Goal: Task Accomplishment & Management: Use online tool/utility

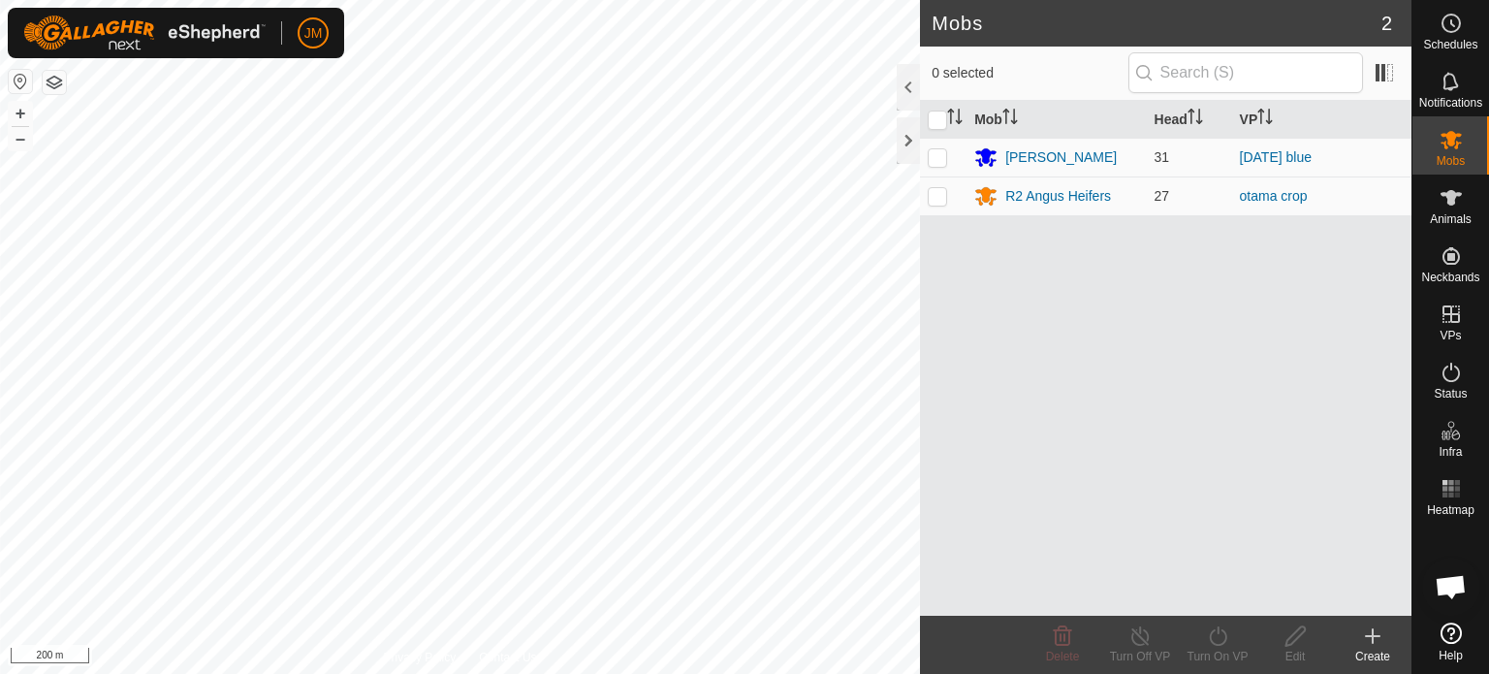
click at [555, 673] on html "JM Schedules Notifications Mobs Animals Neckbands VPs Status Infra Heatmap Help…" at bounding box center [744, 337] width 1489 height 674
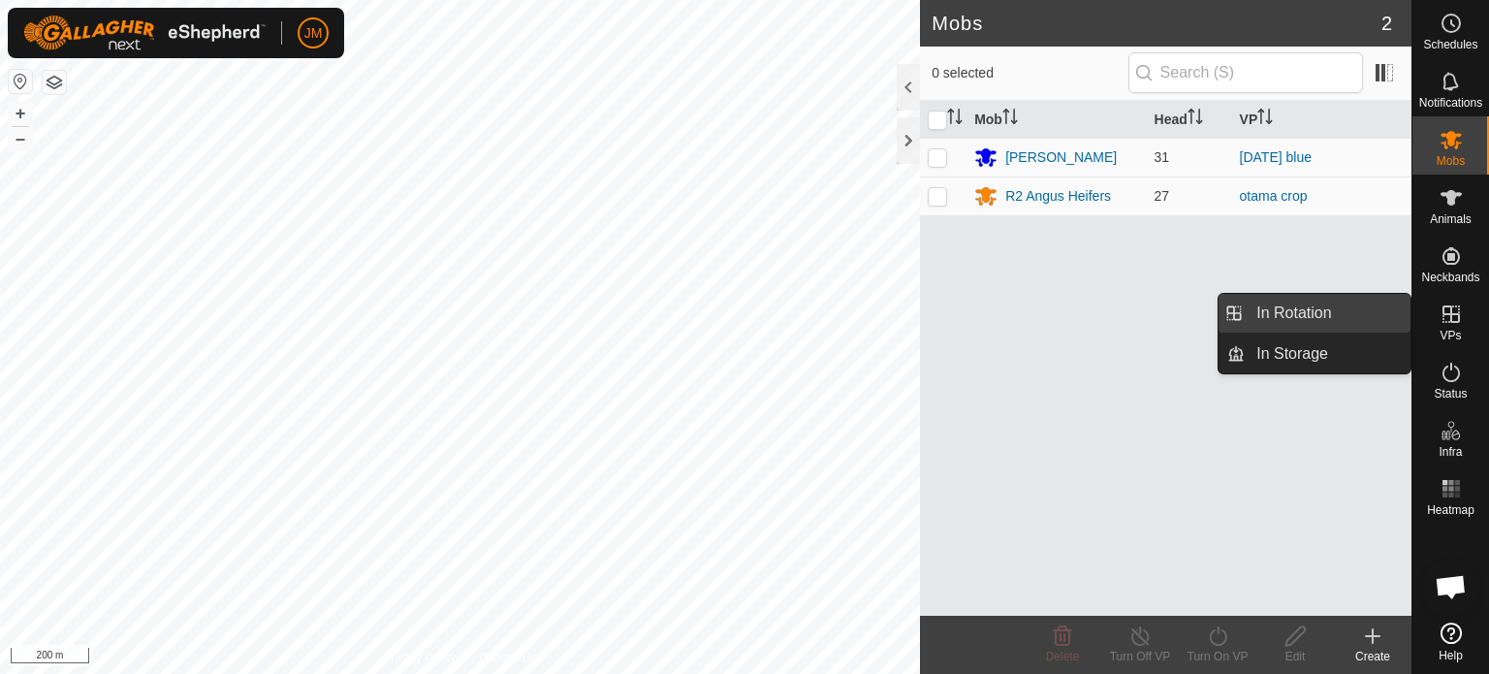
click at [1345, 317] on link "In Rotation" at bounding box center [1328, 313] width 166 height 39
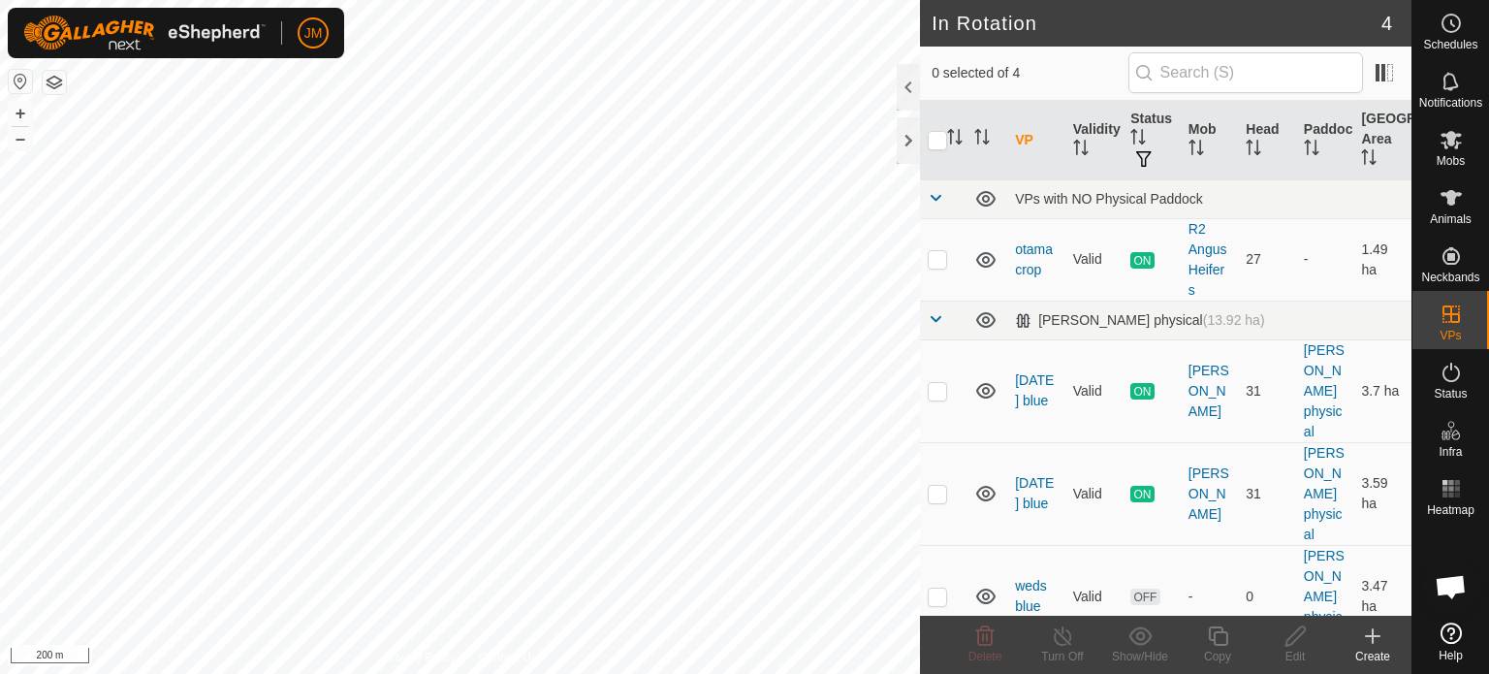
click at [1373, 643] on icon at bounding box center [1373, 636] width 0 height 14
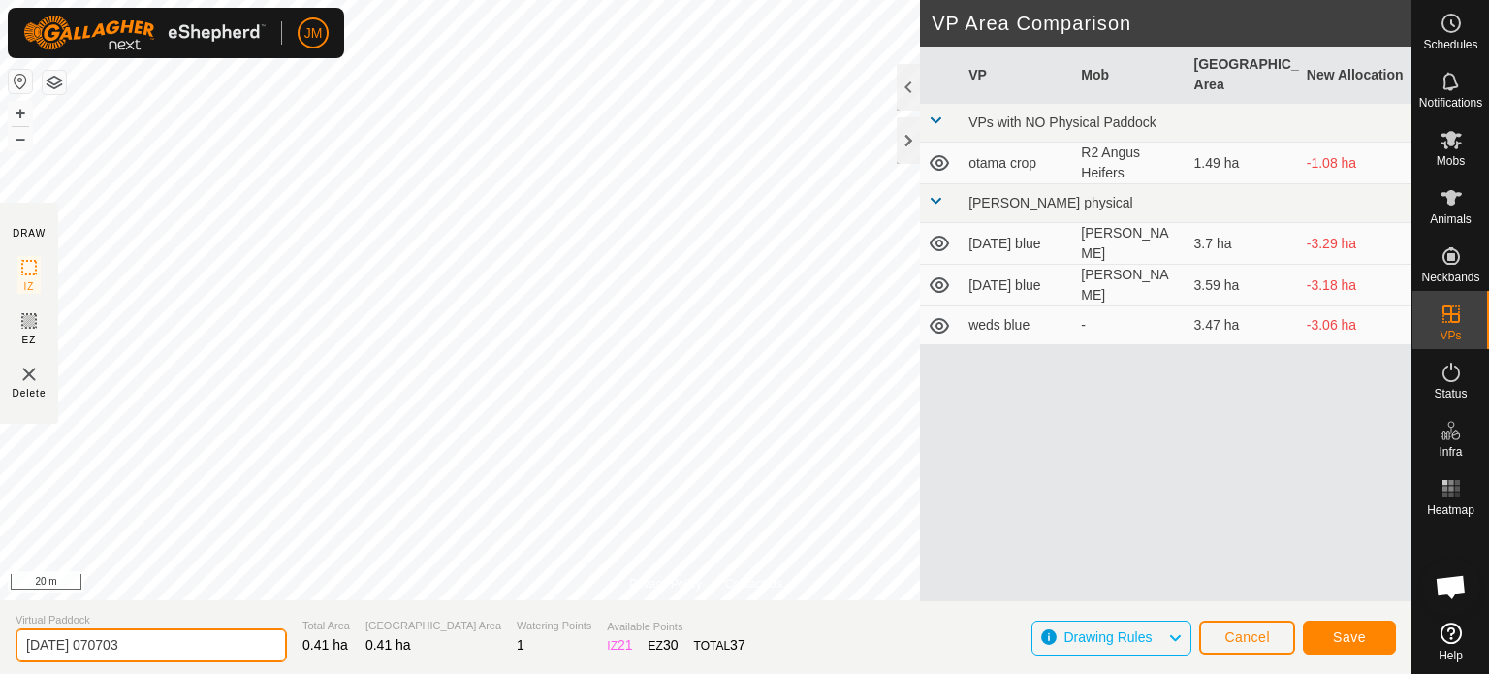
click at [171, 645] on input "[DATE] 070703" at bounding box center [152, 645] width 272 height 34
type input "2"
type input "orange [DATE]"
click at [1344, 641] on span "Save" at bounding box center [1349, 637] width 33 height 16
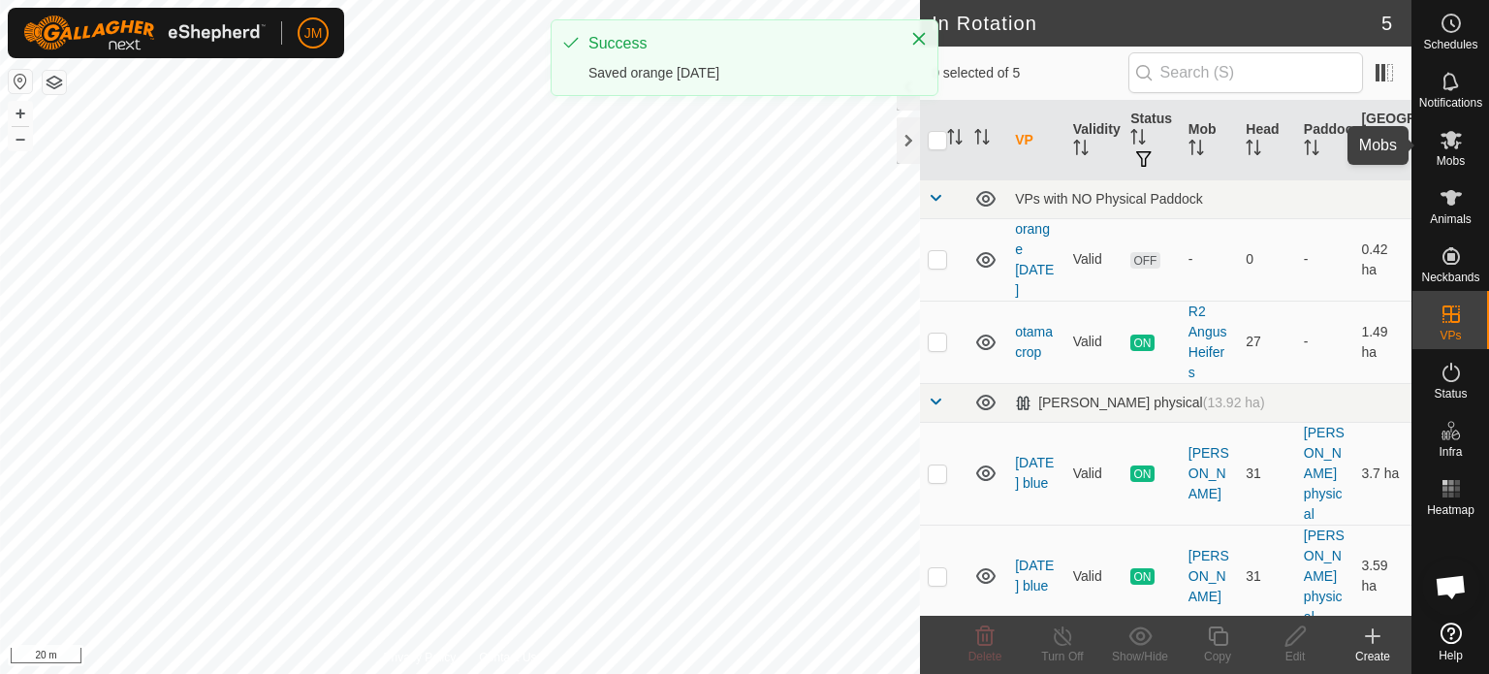
click at [1447, 150] on icon at bounding box center [1451, 139] width 23 height 23
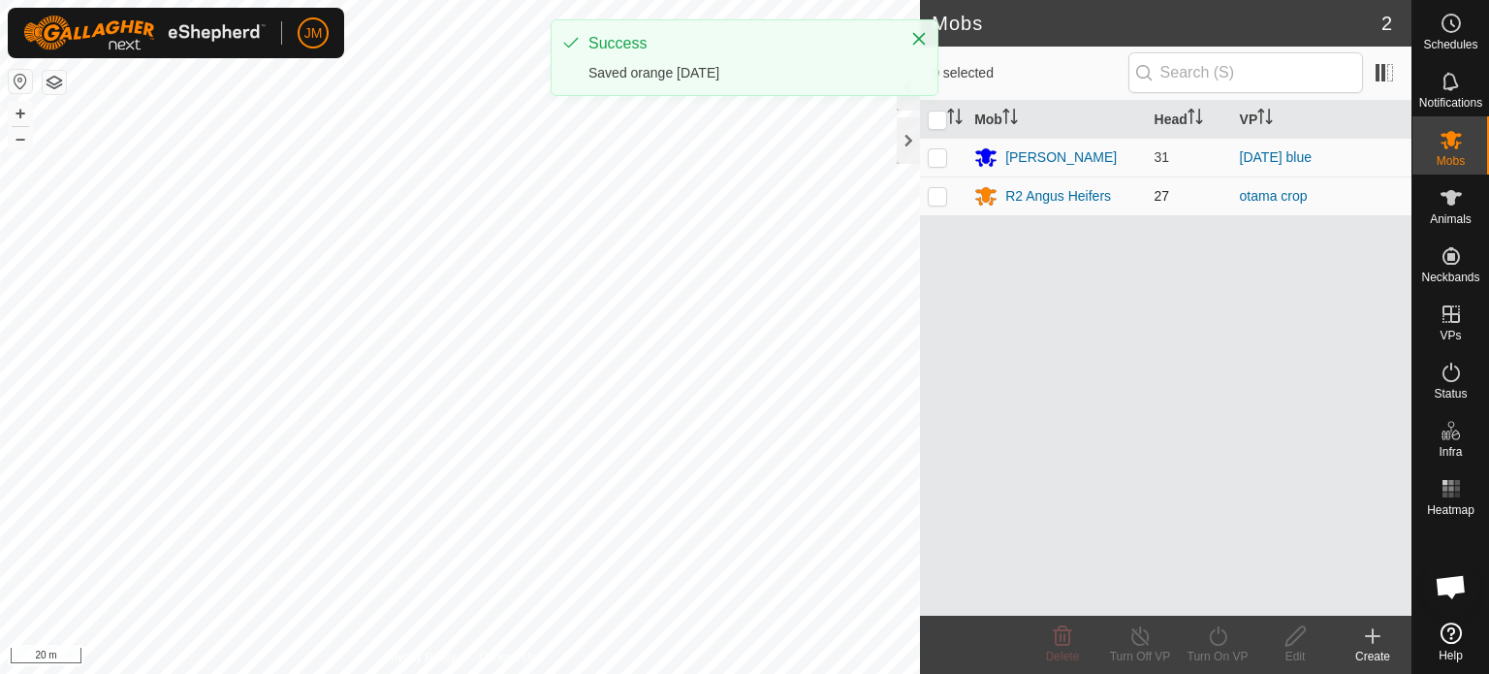
click at [935, 197] on p-checkbox at bounding box center [937, 196] width 19 height 16
checkbox input "true"
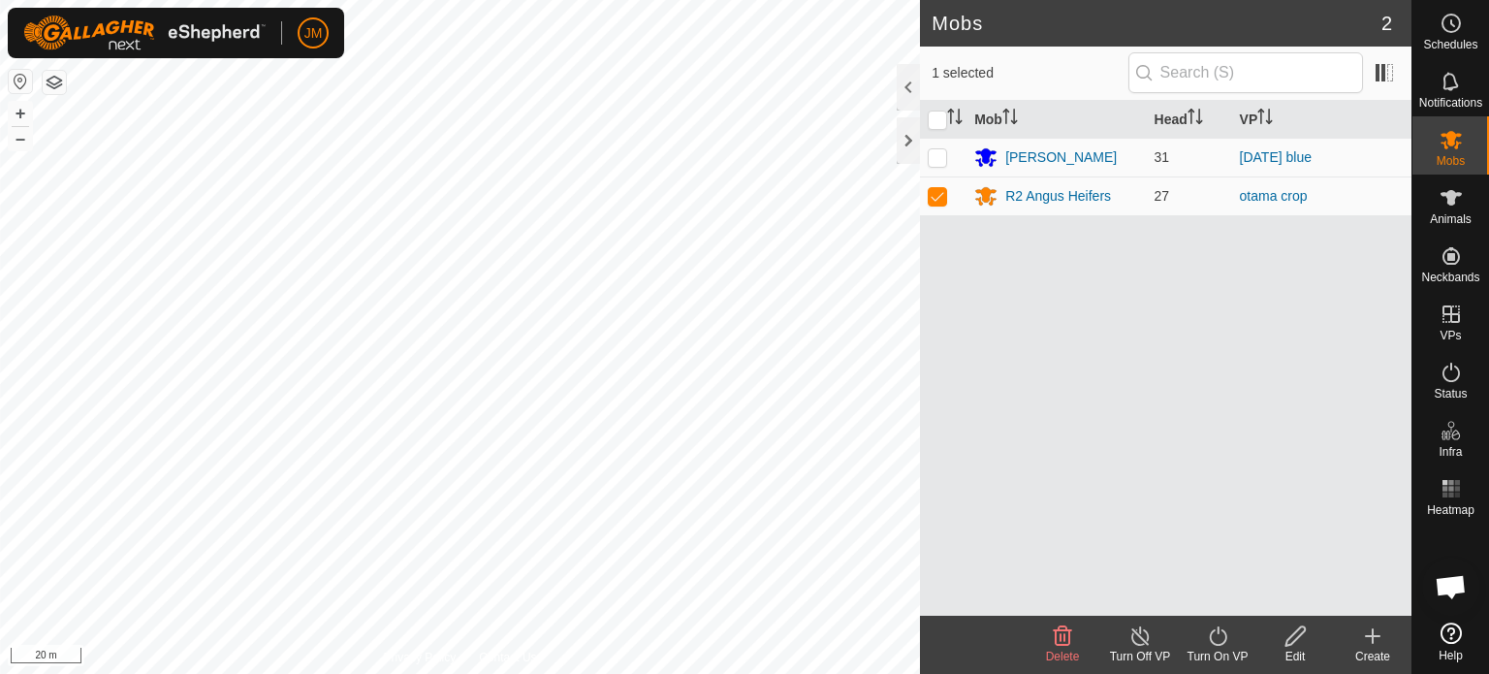
click at [1233, 643] on turn-on-svg-icon at bounding box center [1218, 635] width 78 height 23
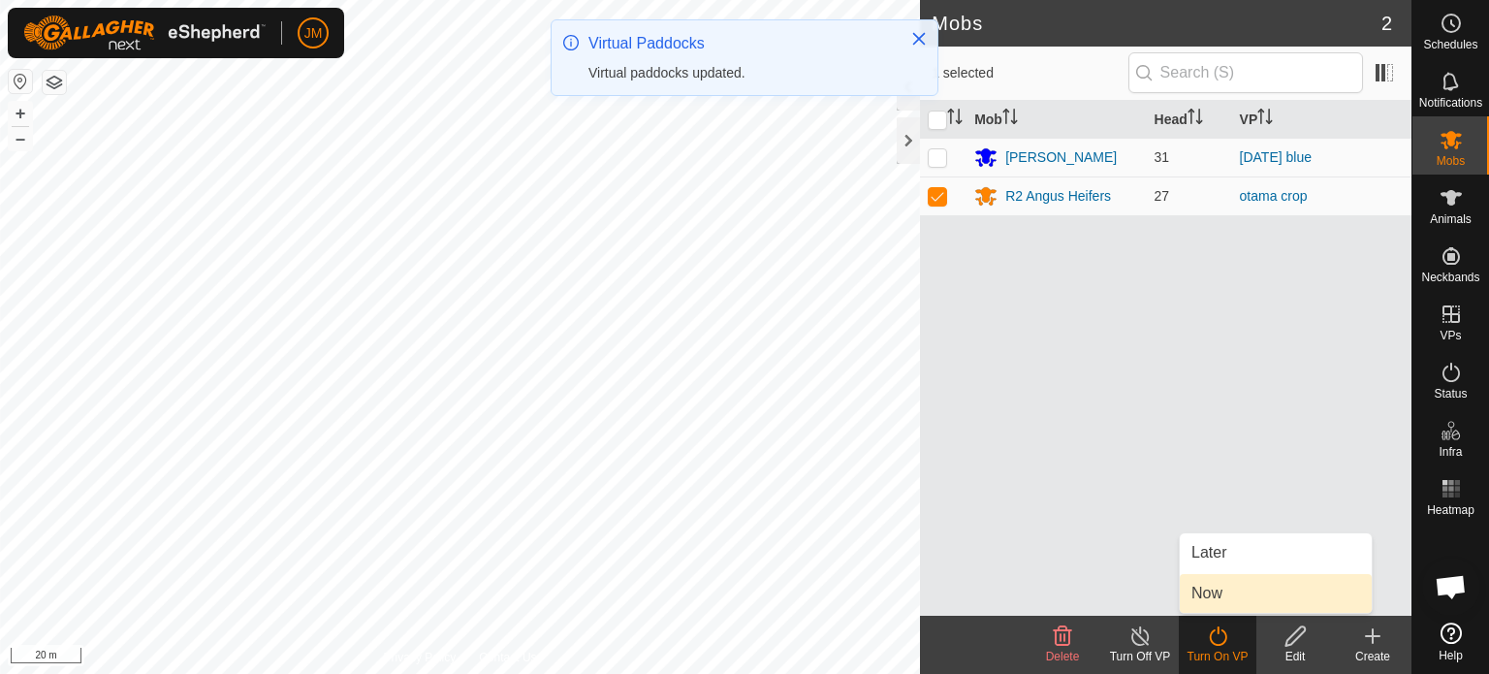
click at [1233, 594] on link "Now" at bounding box center [1276, 593] width 192 height 39
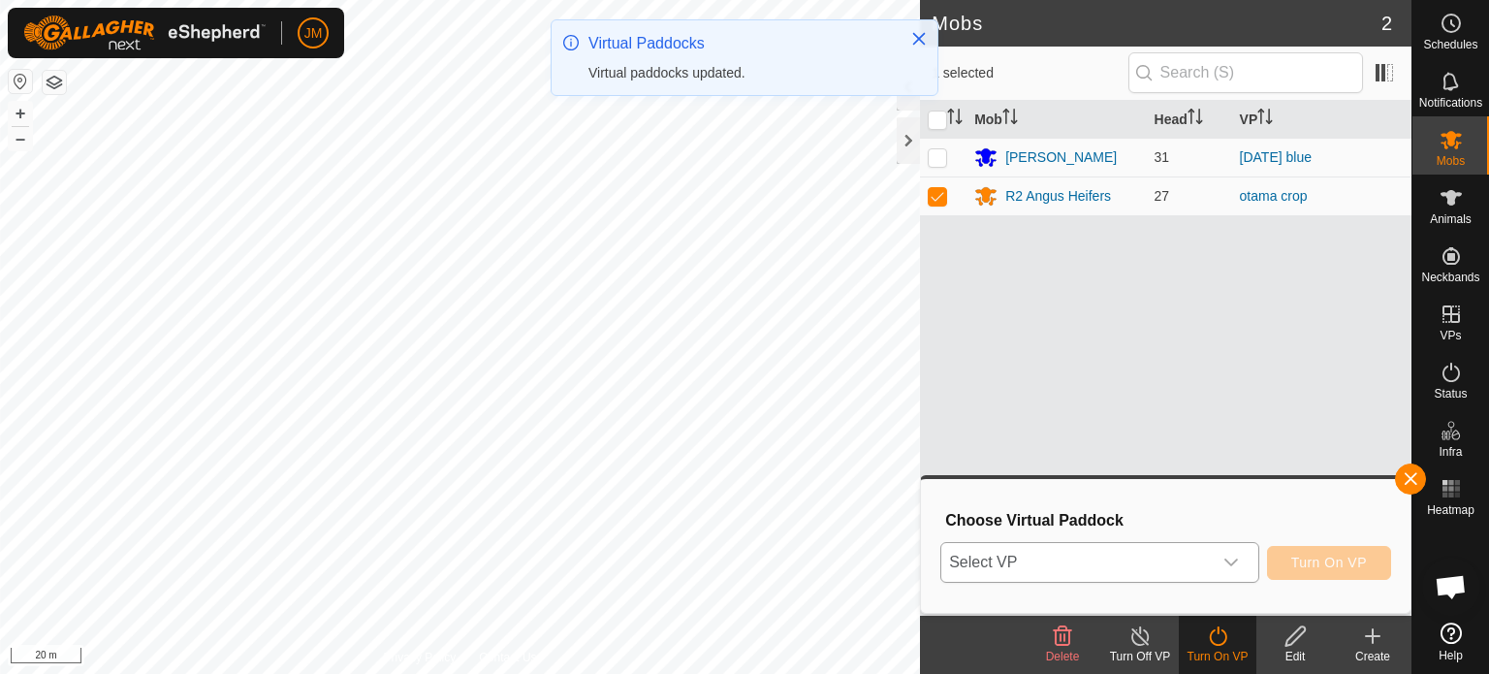
click at [1186, 565] on span "Select VP" at bounding box center [1077, 562] width 271 height 39
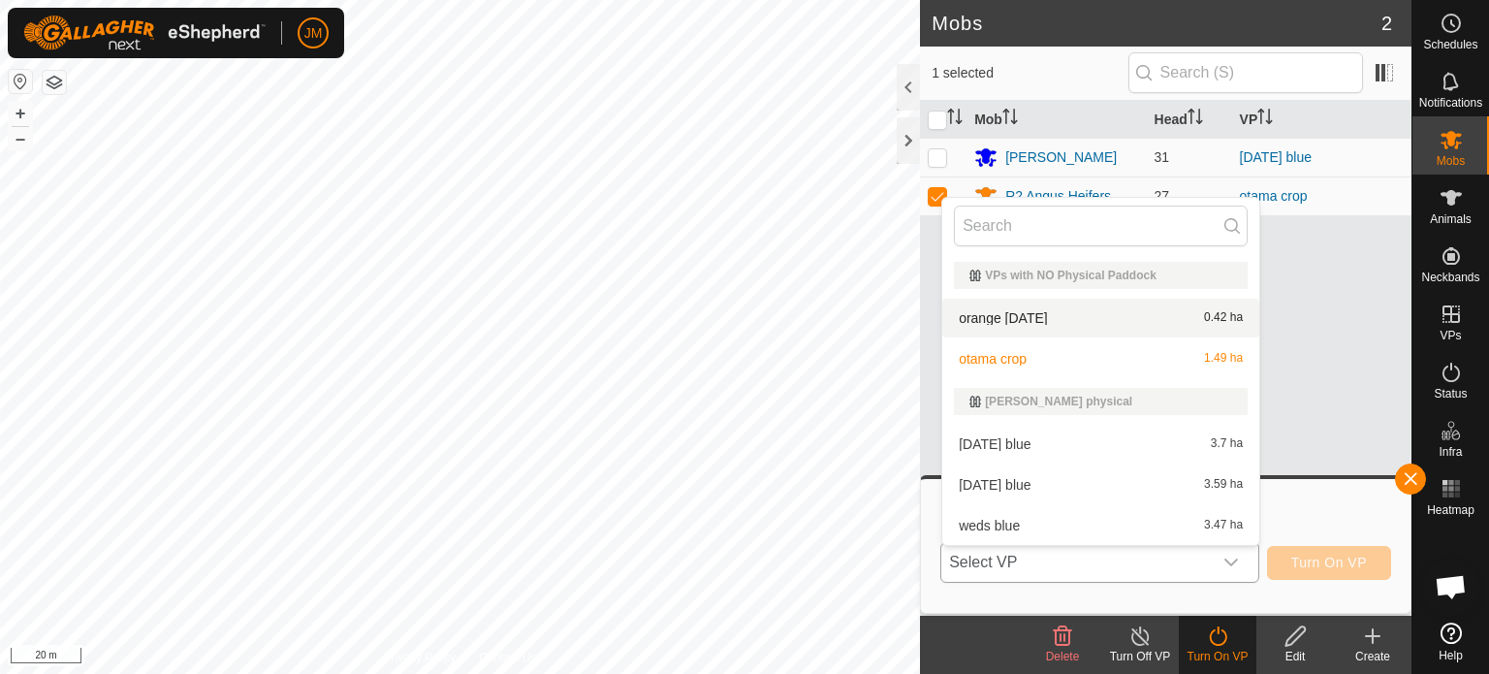
click at [1093, 318] on li "orange [DATE] 0.42 ha" at bounding box center [1101, 318] width 317 height 39
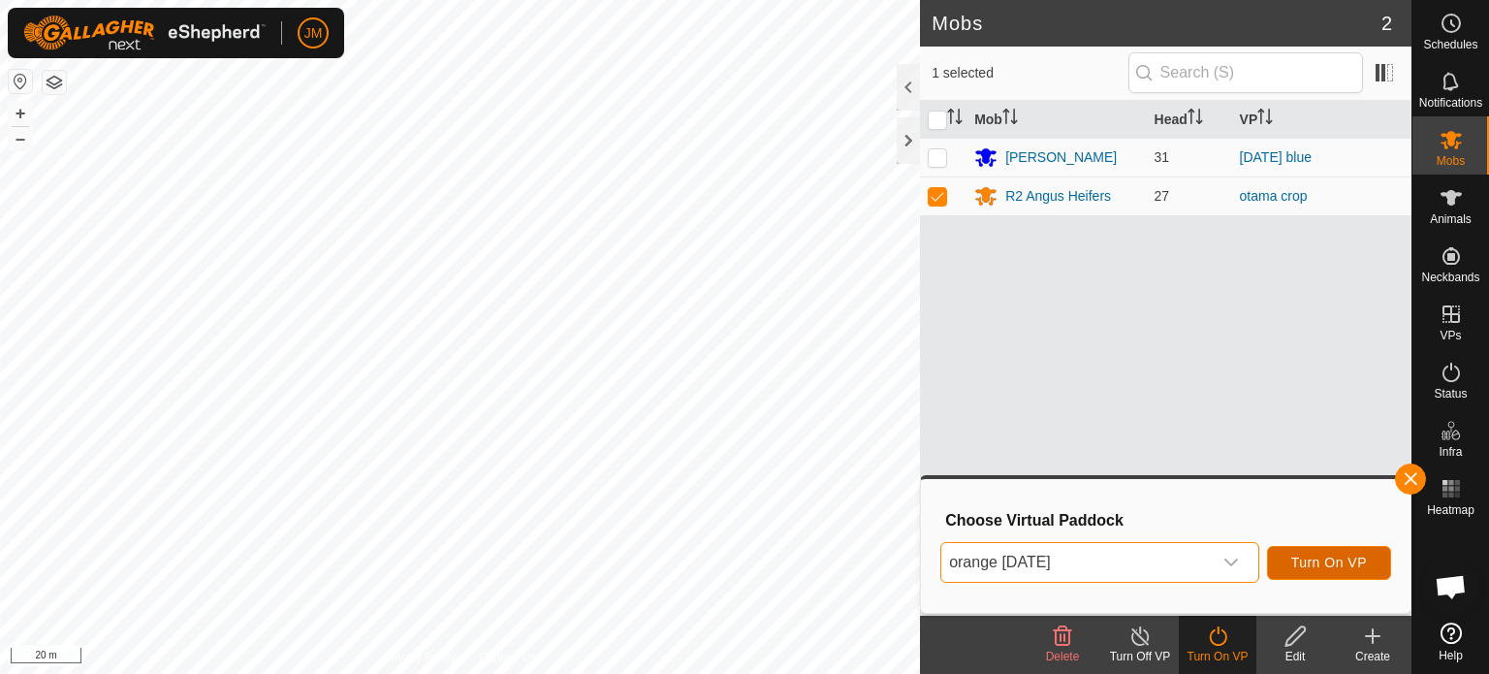
click at [1310, 566] on span "Turn On VP" at bounding box center [1330, 563] width 76 height 16
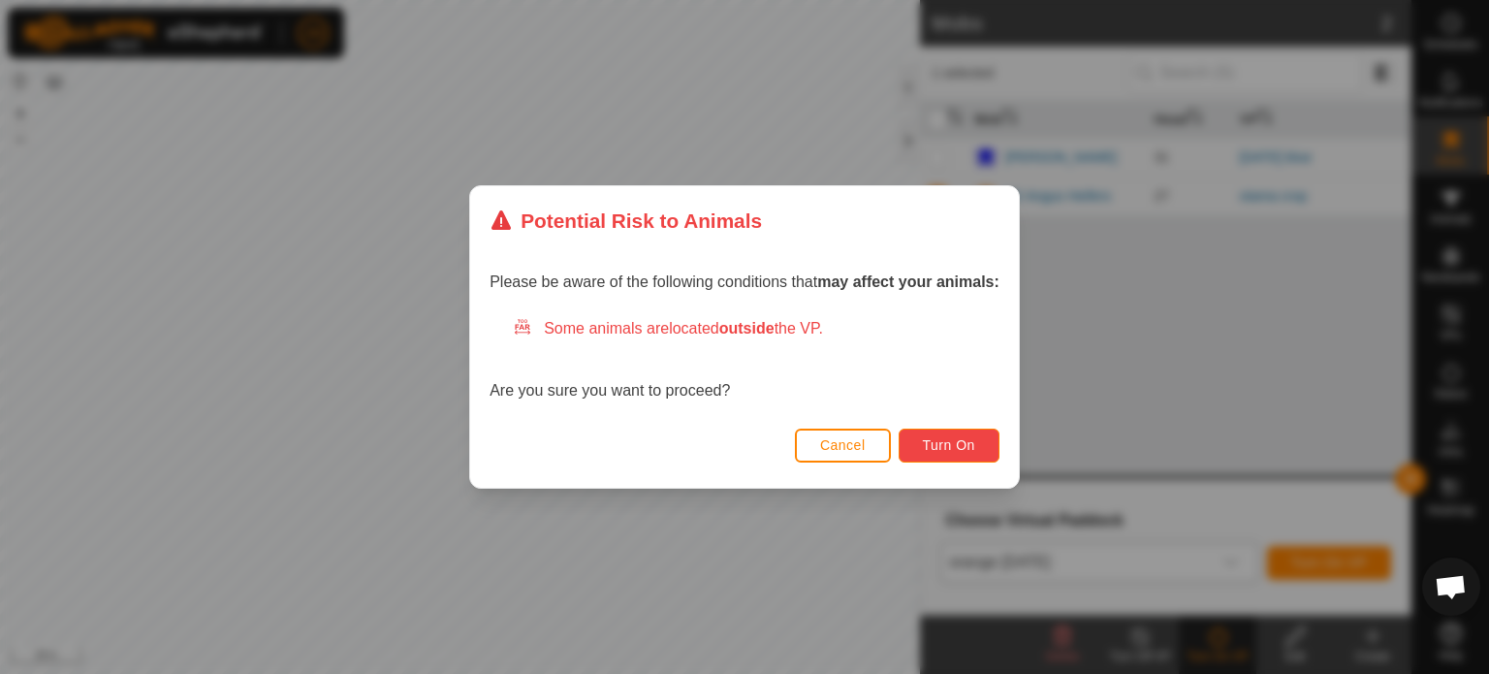
click at [955, 447] on span "Turn On" at bounding box center [949, 445] width 52 height 16
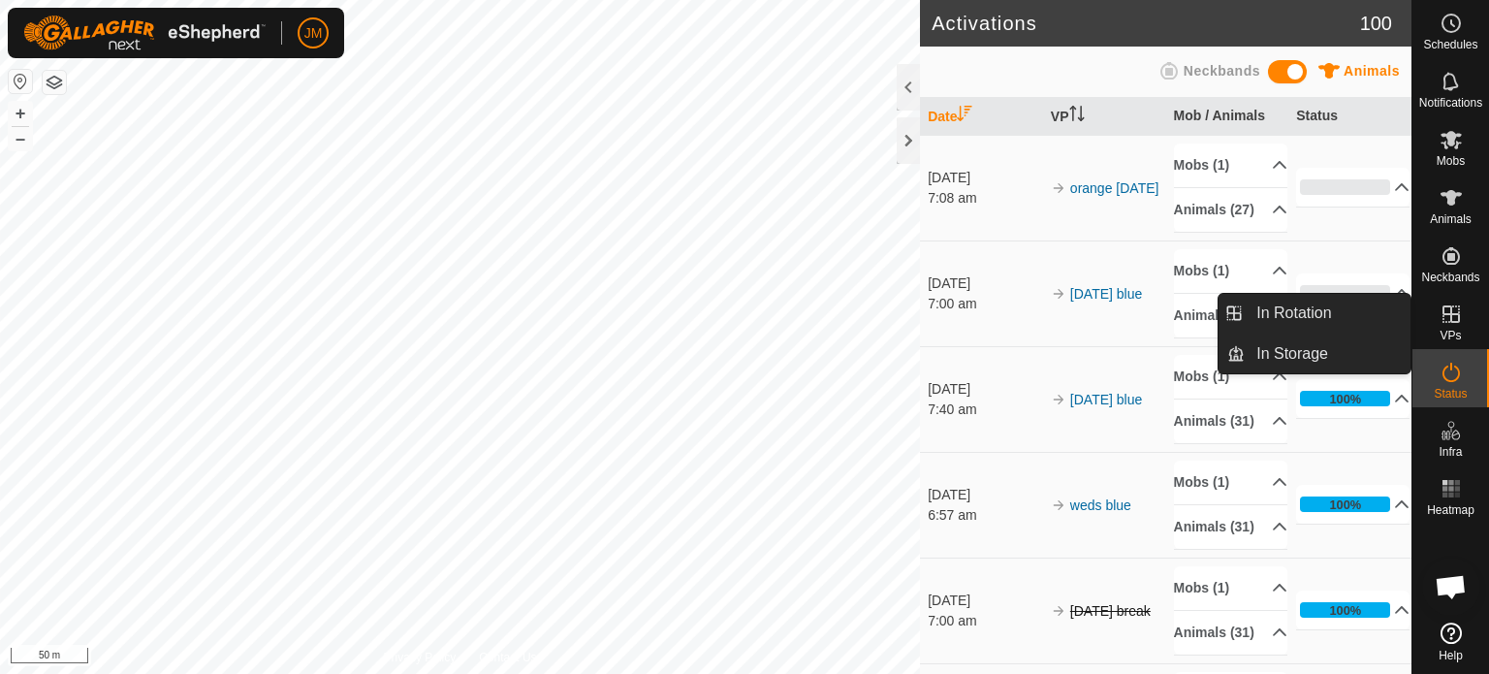
drag, startPoint x: 1451, startPoint y: 336, endPoint x: 1443, endPoint y: 319, distance: 18.2
click at [1289, 319] on link "In Rotation" at bounding box center [1328, 313] width 166 height 39
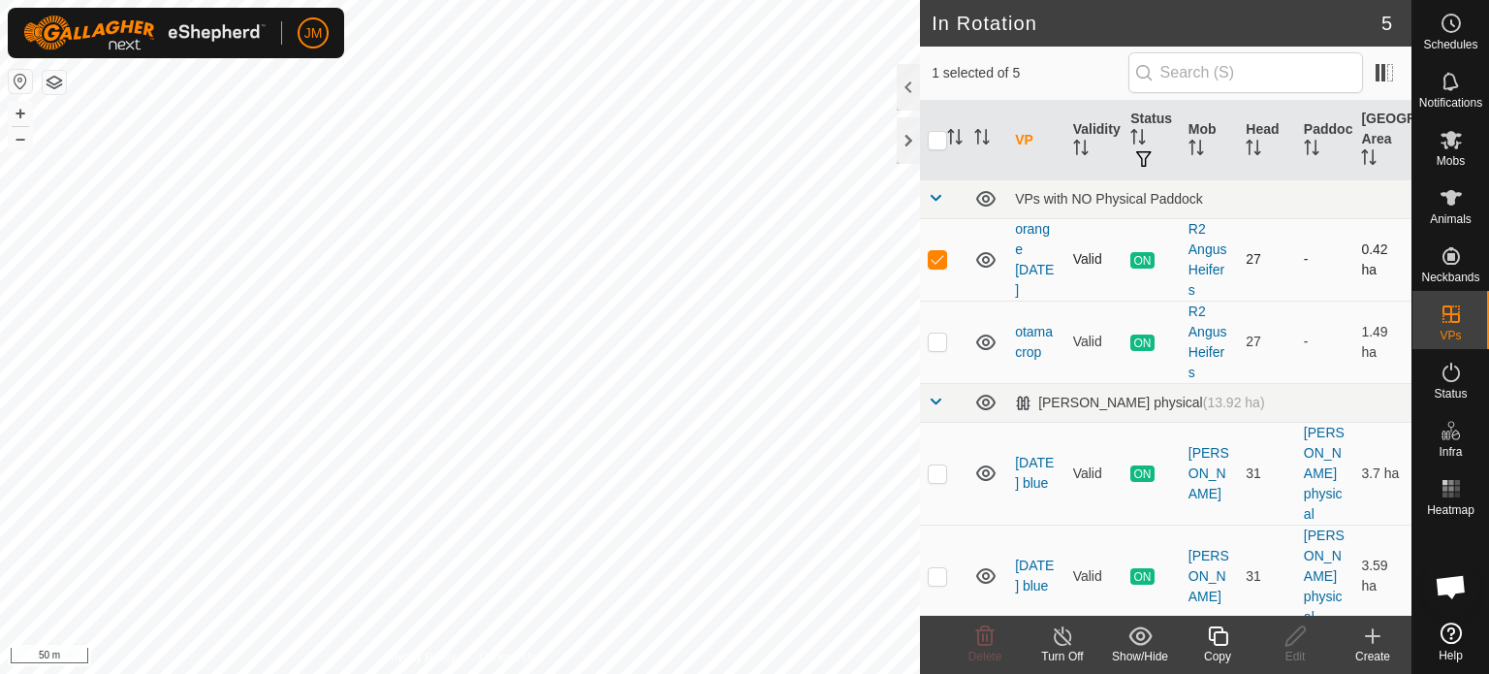
click at [935, 254] on p-checkbox at bounding box center [937, 259] width 19 height 16
checkbox input "false"
drag, startPoint x: 958, startPoint y: 511, endPoint x: 947, endPoint y: 407, distance: 104.3
click at [947, 407] on tbody "VPs with NO Physical Paddock orange [DATE] Valid ON R2 Angus Heifers 27 - 0.42 …" at bounding box center [1166, 454] width 492 height 551
click at [940, 572] on p-checkbox at bounding box center [937, 576] width 19 height 16
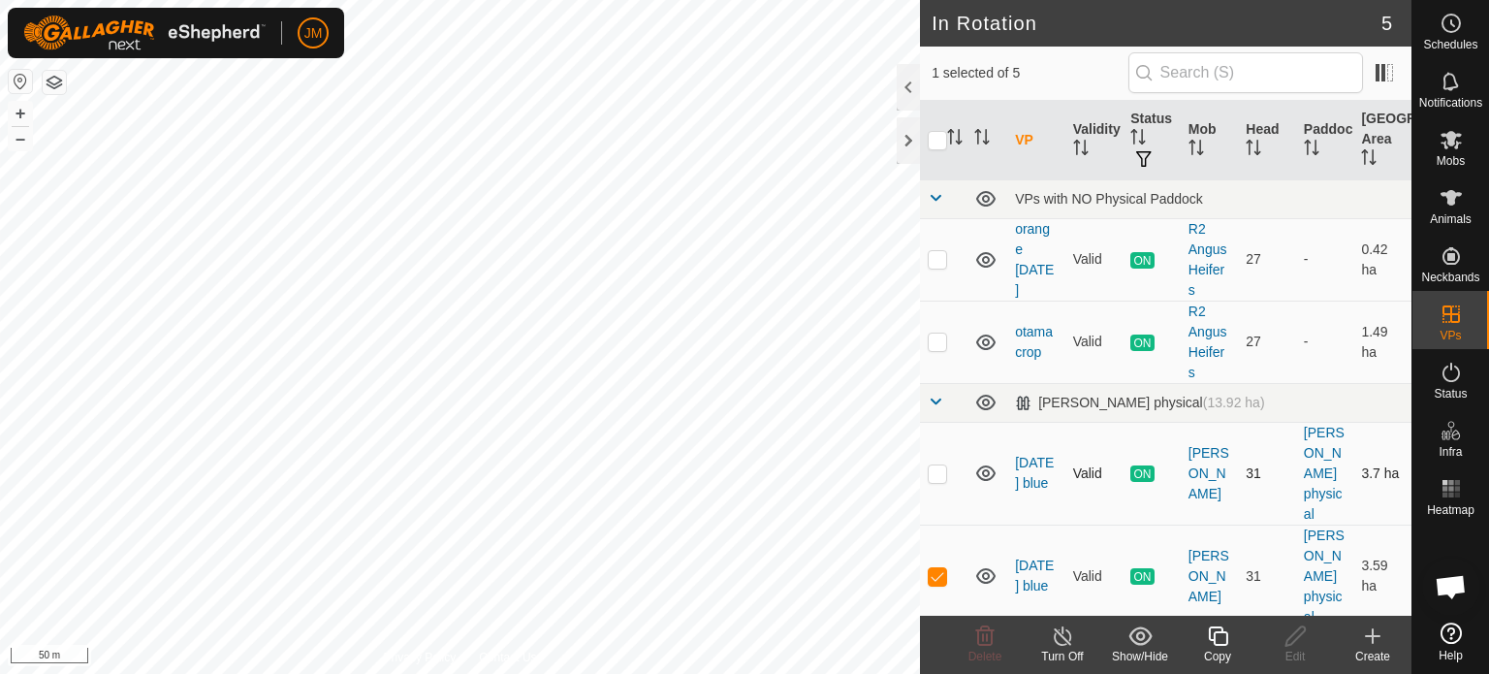
scroll to position [112, 0]
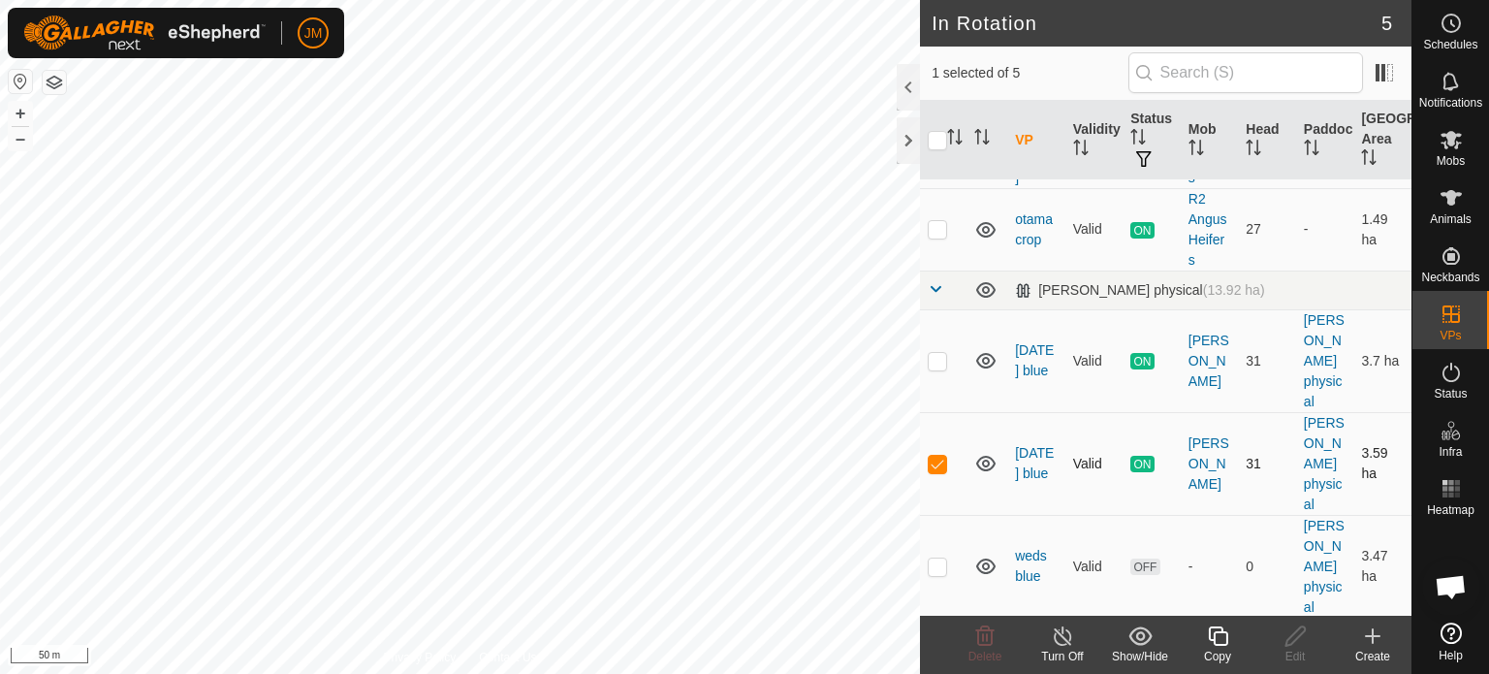
click at [943, 461] on p-checkbox at bounding box center [937, 464] width 19 height 16
checkbox input "false"
click at [939, 563] on p-checkbox at bounding box center [937, 567] width 19 height 16
click at [992, 635] on icon at bounding box center [986, 635] width 18 height 19
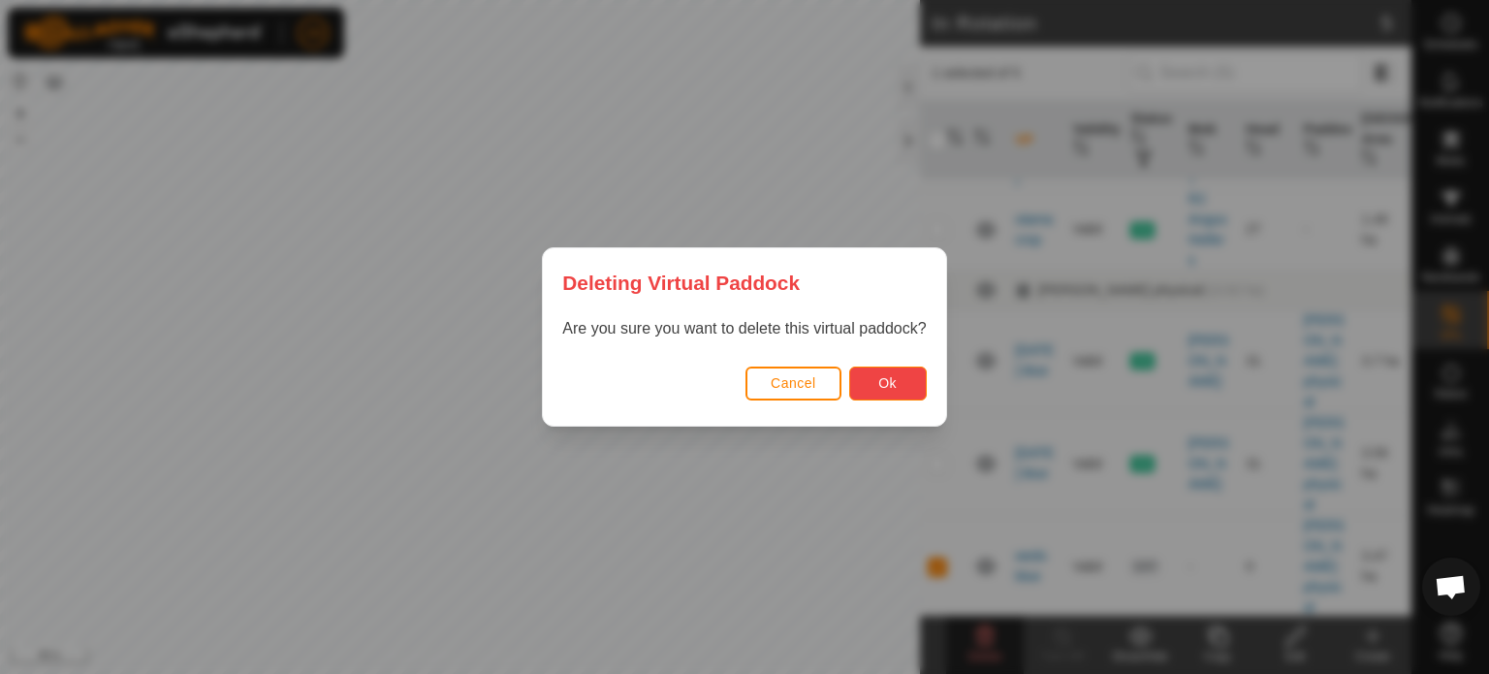
click at [886, 379] on span "Ok" at bounding box center [888, 383] width 18 height 16
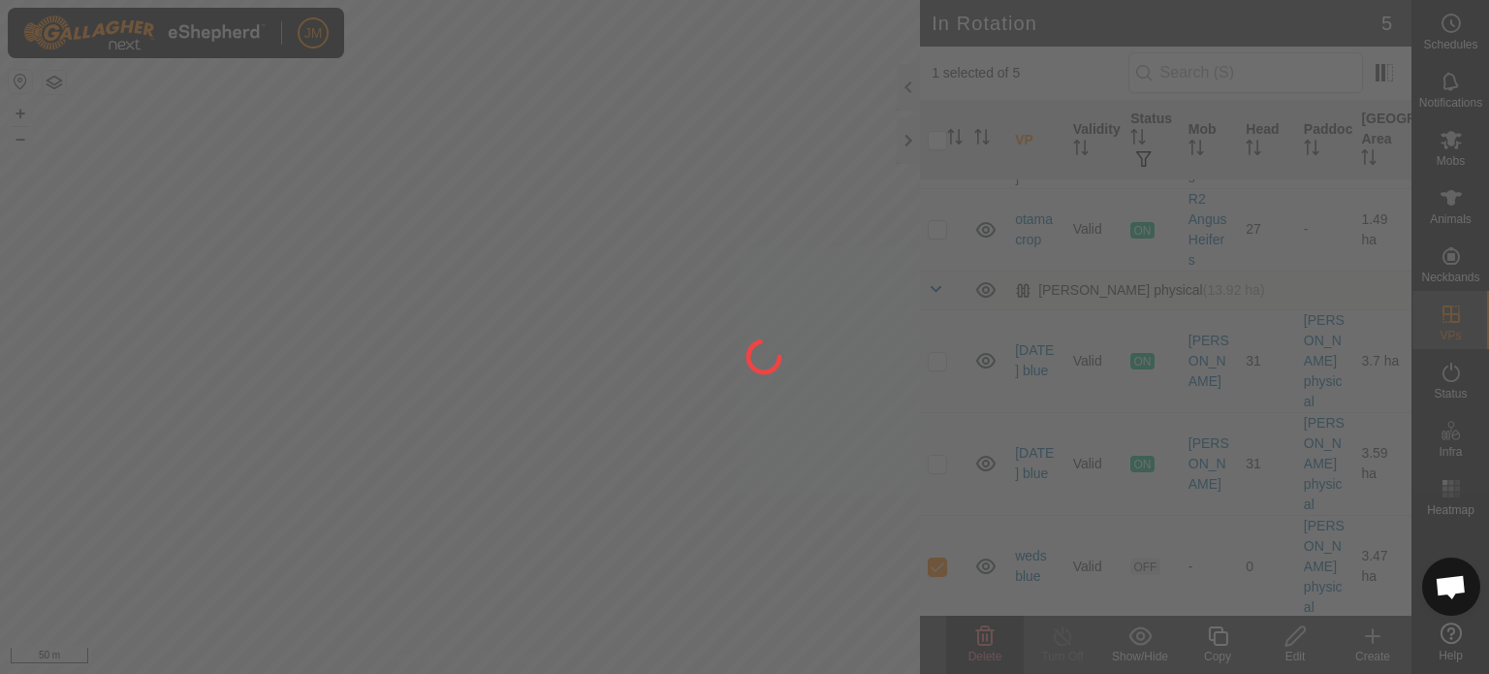
checkbox input "false"
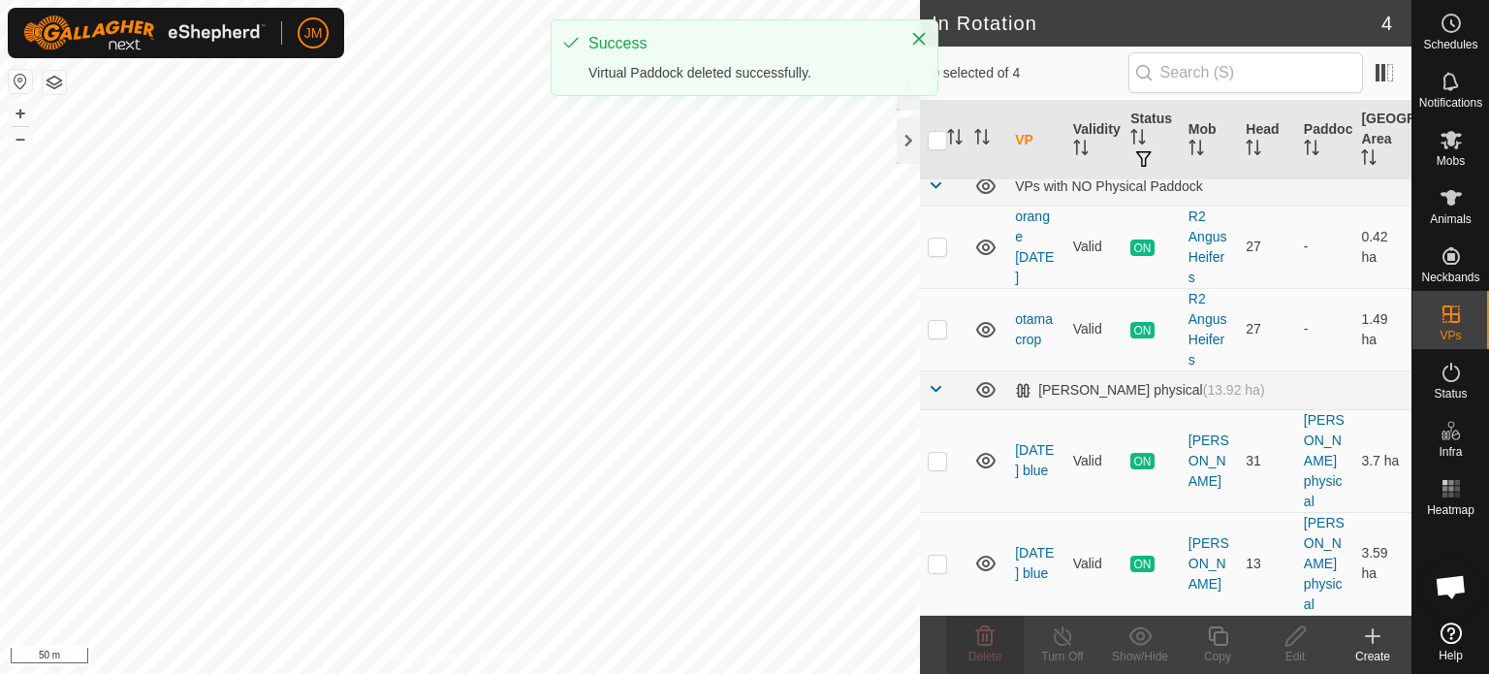
scroll to position [0, 0]
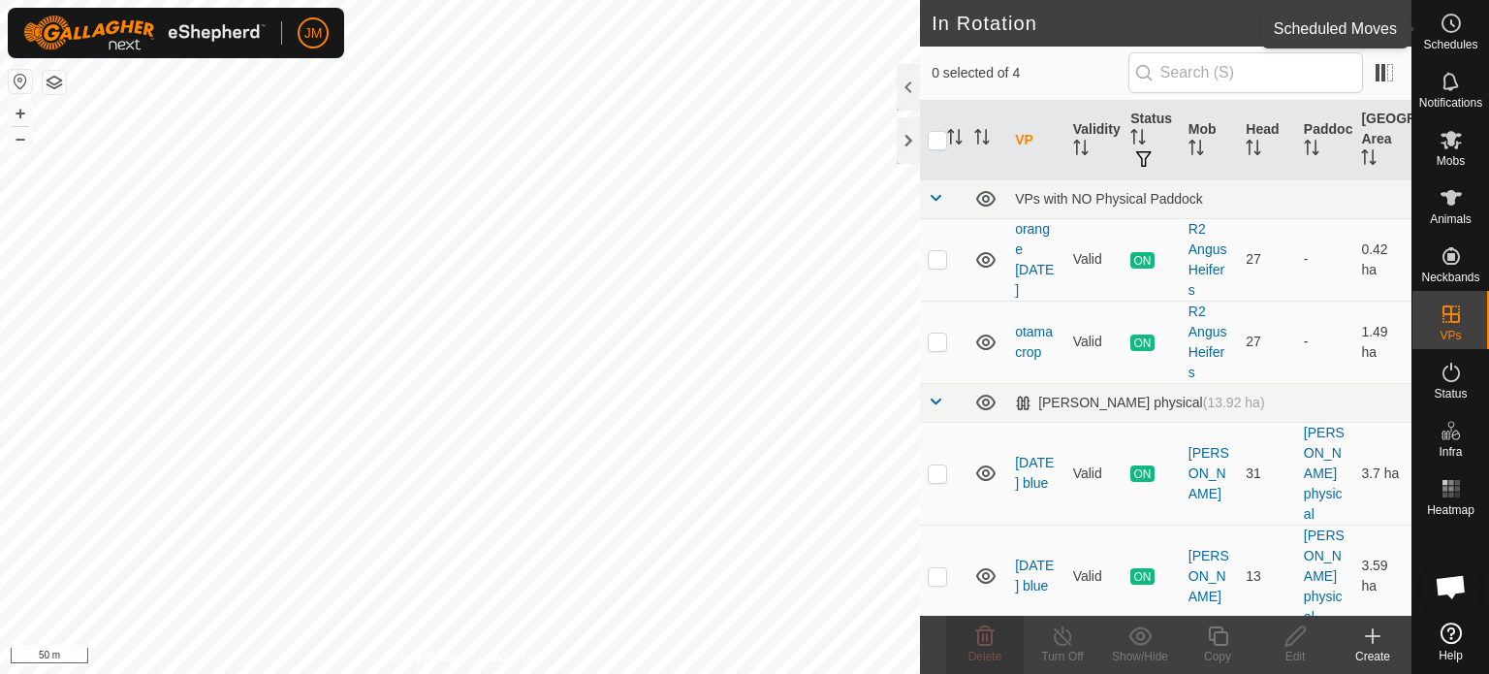
click at [1451, 30] on icon at bounding box center [1451, 23] width 23 height 23
